Goal: Find specific fact: Find specific fact

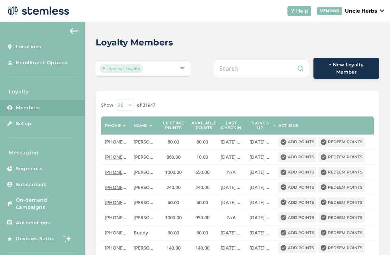
click at [256, 69] on input "text" at bounding box center [261, 68] width 95 height 17
type input "9"
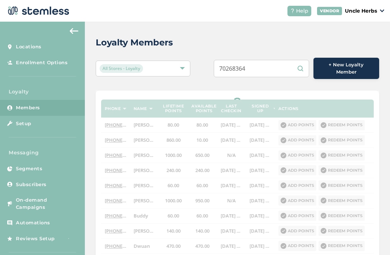
type input "70268364"
click at [227, 38] on div "Loyalty Members" at bounding box center [235, 42] width 278 height 13
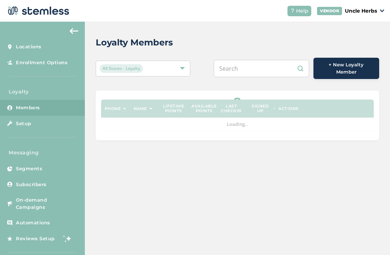
click at [267, 73] on input "text" at bounding box center [261, 68] width 95 height 17
paste input "70268364"
click at [217, 43] on div "Loyalty Members" at bounding box center [235, 42] width 278 height 13
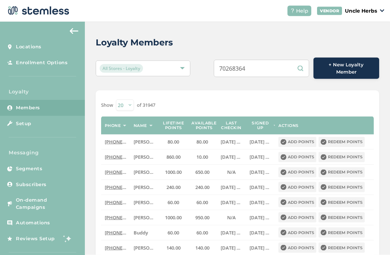
scroll to position [4, 0]
click at [272, 60] on input "70268364" at bounding box center [261, 68] width 95 height 17
type input "7"
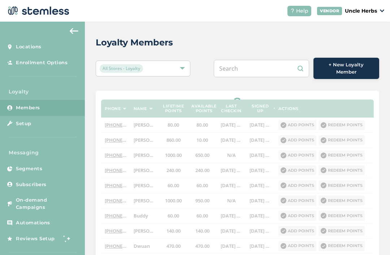
click at [208, 44] on div "Loyalty Members" at bounding box center [235, 42] width 278 height 13
click at [266, 60] on input "text" at bounding box center [261, 68] width 95 height 17
click at [194, 44] on div "Loyalty Members" at bounding box center [235, 42] width 278 height 13
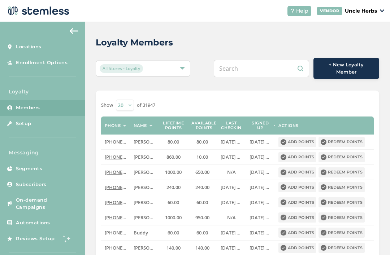
click at [274, 63] on input "text" at bounding box center [261, 68] width 95 height 17
type input "7026282364"
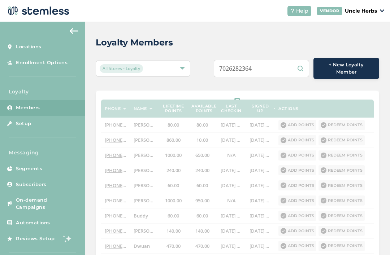
click at [254, 60] on input "7026282364" at bounding box center [261, 68] width 95 height 17
click at [251, 61] on input "7026282364" at bounding box center [261, 68] width 95 height 17
